Goal: Obtain resource: Download file/media

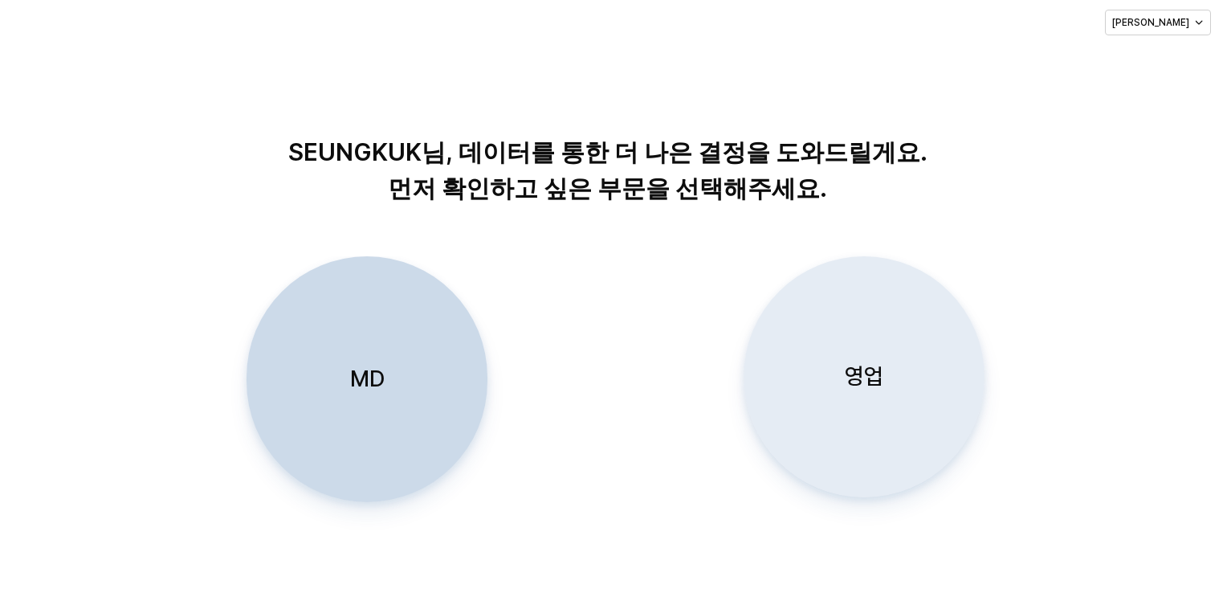
click at [874, 374] on p "영업" at bounding box center [864, 376] width 39 height 30
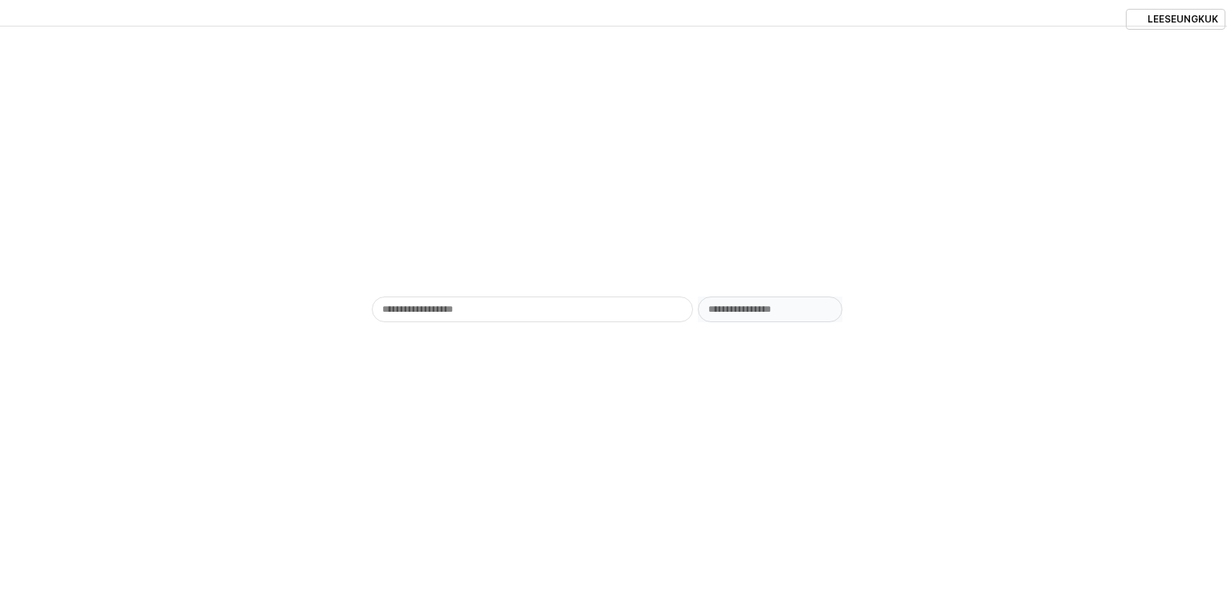
type input "******"
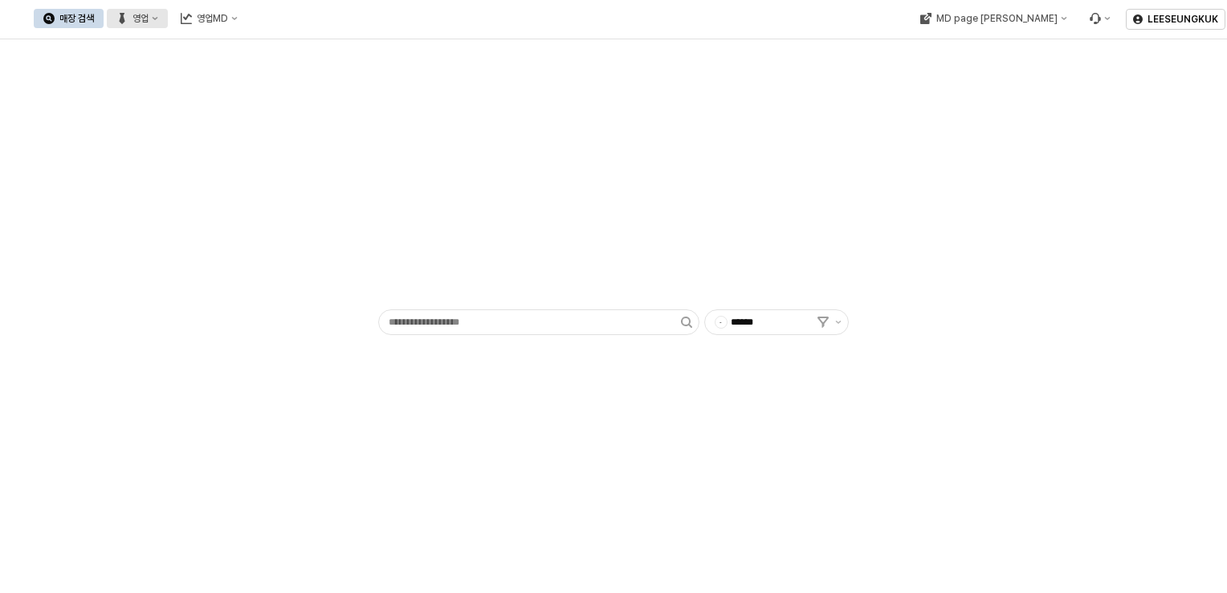
click at [149, 17] on div "영업" at bounding box center [140, 18] width 16 height 11
click at [287, 50] on div "목표매출 달성현황" at bounding box center [316, 48] width 85 height 13
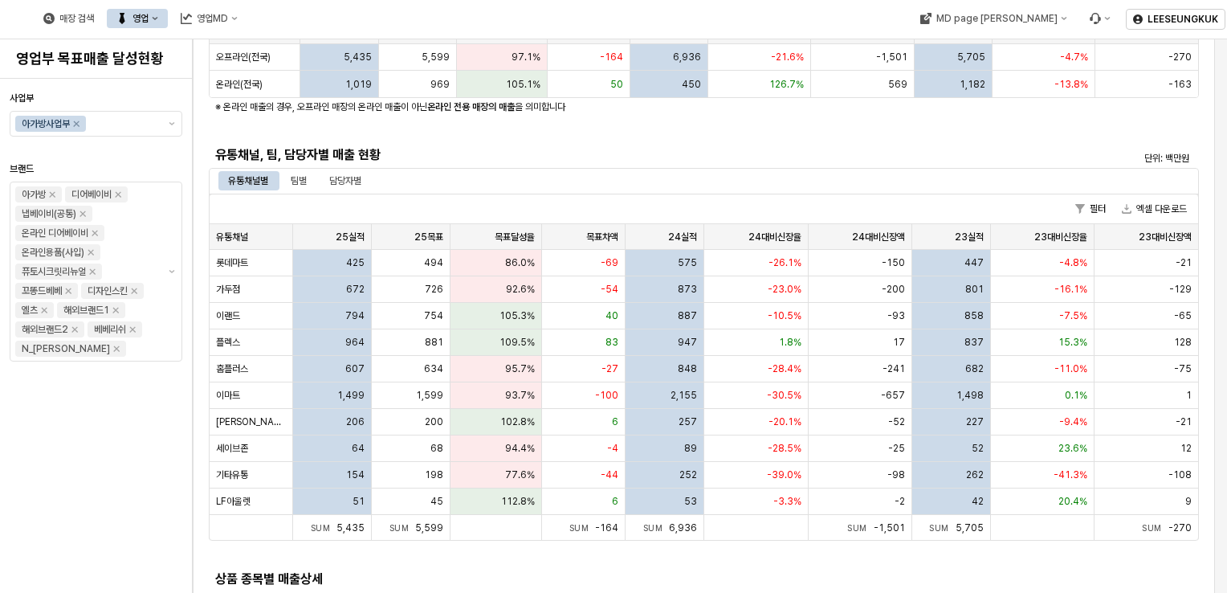
scroll to position [321, 0]
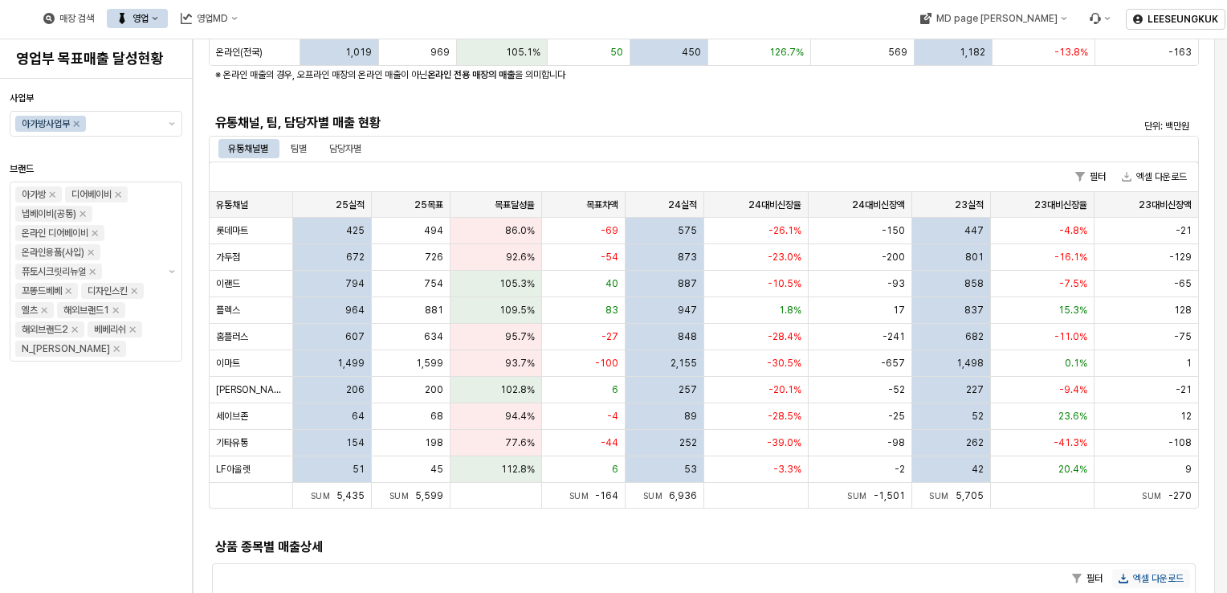
click at [1171, 569] on button "엑셀 다운로드" at bounding box center [1151, 578] width 78 height 19
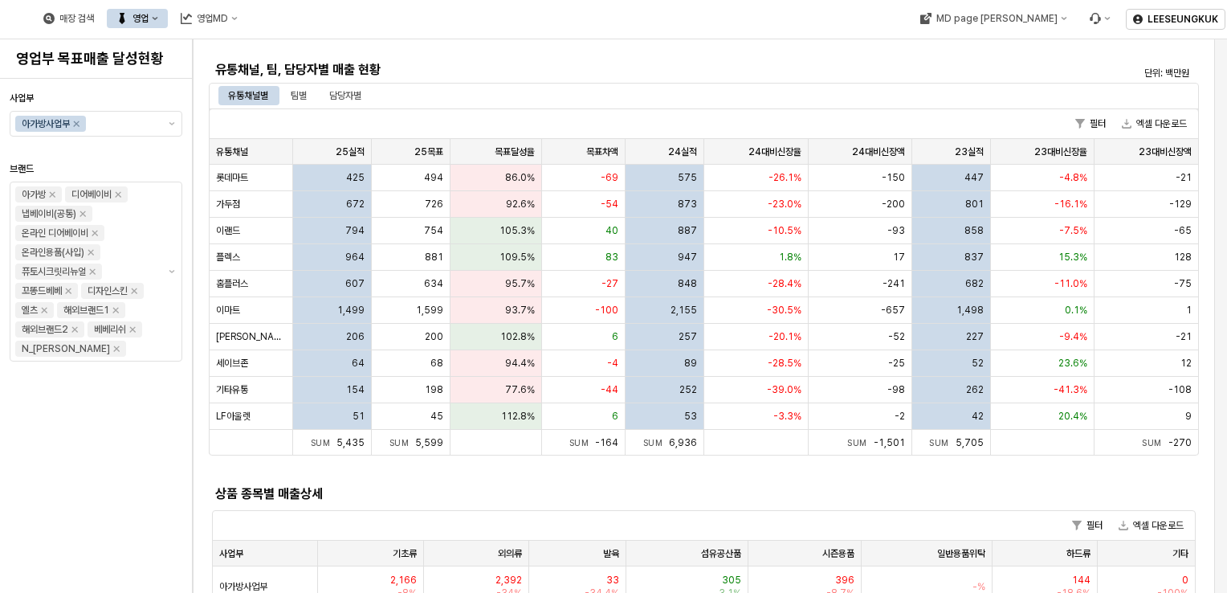
scroll to position [267, 0]
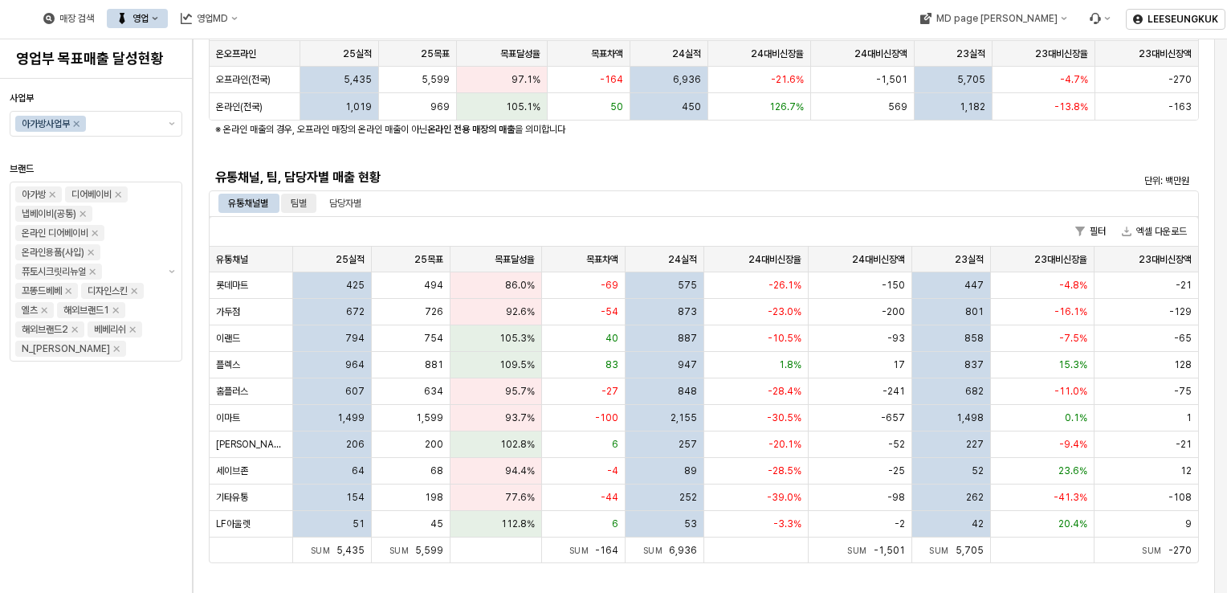
click at [300, 205] on div "팀별" at bounding box center [299, 203] width 16 height 19
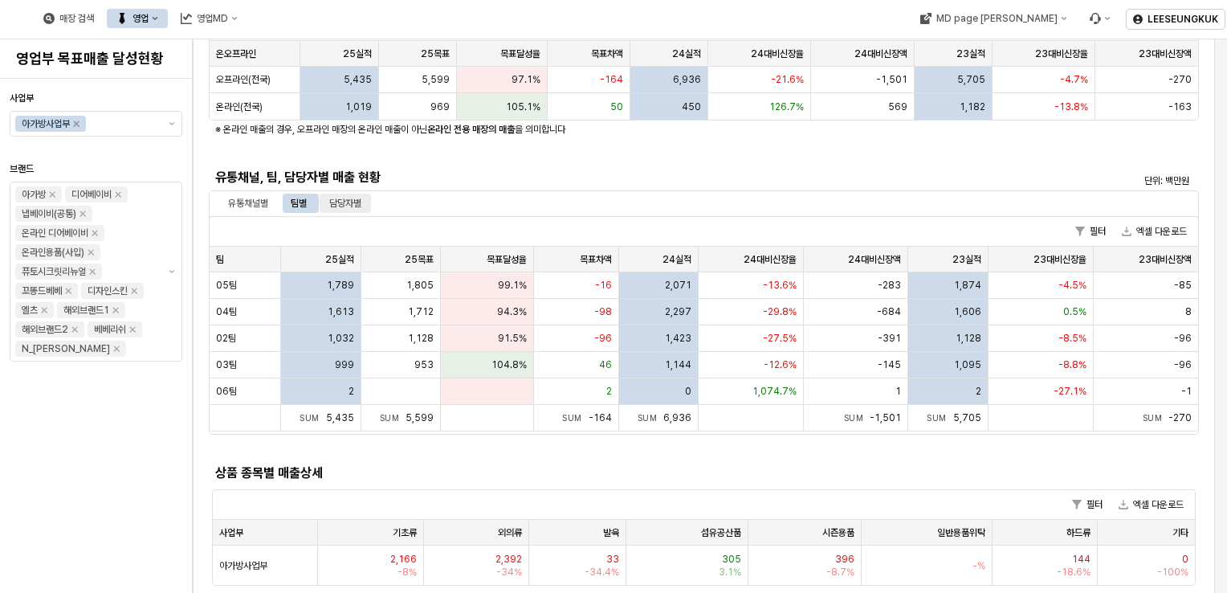
click at [339, 210] on div "담당자별" at bounding box center [345, 203] width 32 height 19
